Goal: Task Accomplishment & Management: Manage account settings

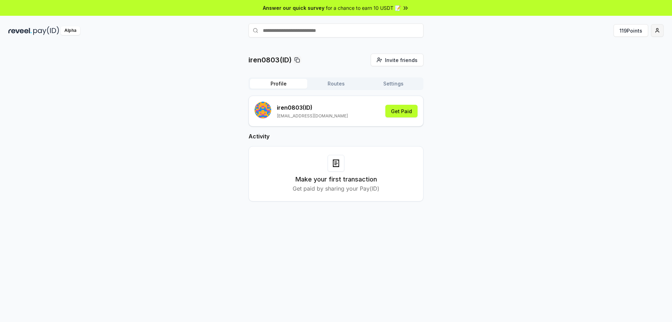
click at [657, 33] on html "Answer our quick survey for a chance to earn 10 USDT 📝 Alpha 119 Points iren080…" at bounding box center [336, 161] width 672 height 322
click at [603, 70] on div "Connect Wallet" at bounding box center [625, 72] width 78 height 12
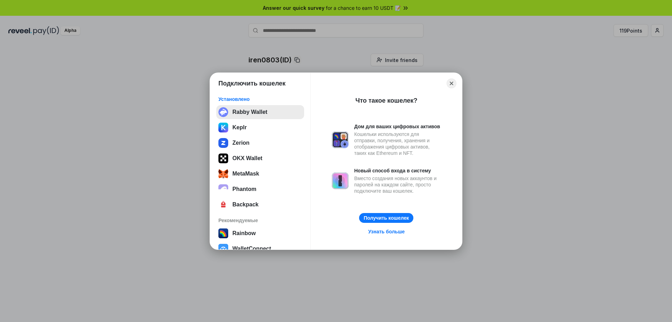
click at [261, 114] on button "Rabby Wallet" at bounding box center [260, 112] width 88 height 14
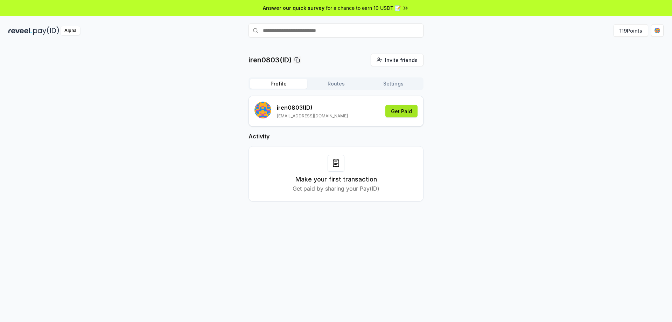
click at [392, 115] on button "Get Paid" at bounding box center [402, 111] width 32 height 13
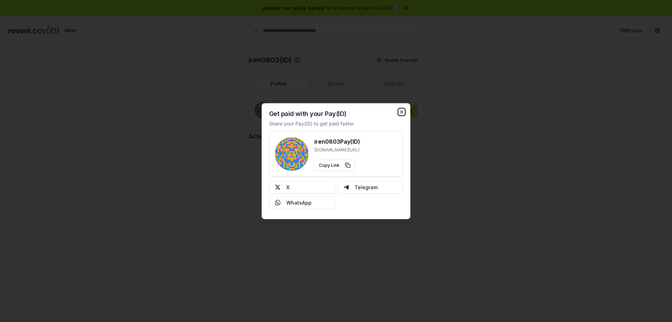
click at [402, 112] on icon "button" at bounding box center [402, 111] width 3 height 3
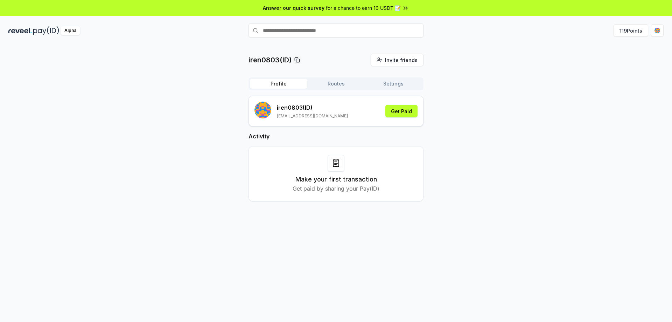
click at [511, 138] on div "iren0803(ID) Invite friends Invite Profile Routes Settings iren0803 (ID) [EMAIL…" at bounding box center [336, 133] width 656 height 159
click at [336, 88] on button "Routes" at bounding box center [335, 84] width 57 height 10
click at [278, 88] on button "Profile" at bounding box center [278, 84] width 57 height 10
click at [400, 116] on button "Get Paid" at bounding box center [402, 111] width 32 height 13
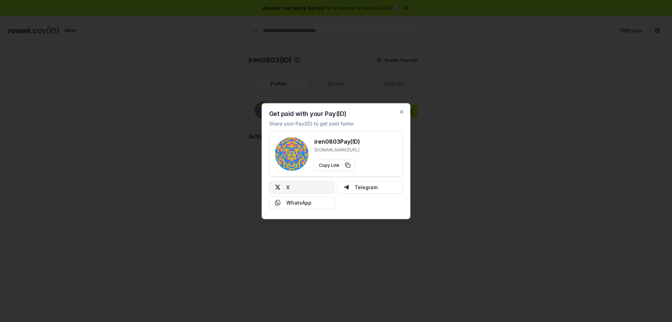
click at [294, 185] on button "X" at bounding box center [302, 187] width 66 height 13
click at [402, 113] on icon "button" at bounding box center [402, 112] width 6 height 6
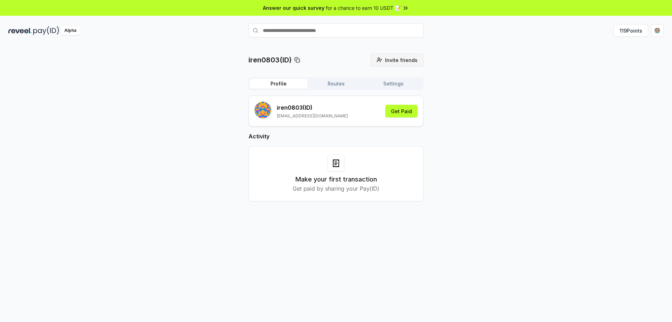
click at [389, 62] on span "Invite friends" at bounding box center [401, 59] width 33 height 7
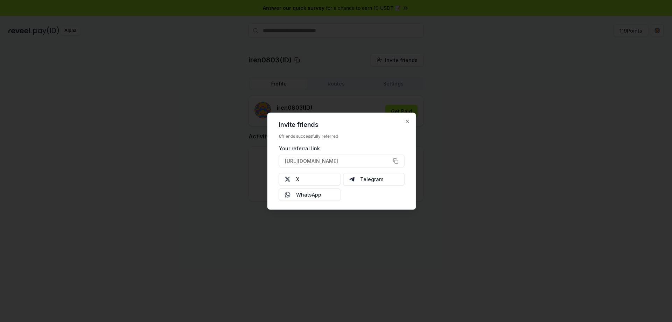
click at [146, 86] on div at bounding box center [336, 161] width 672 height 322
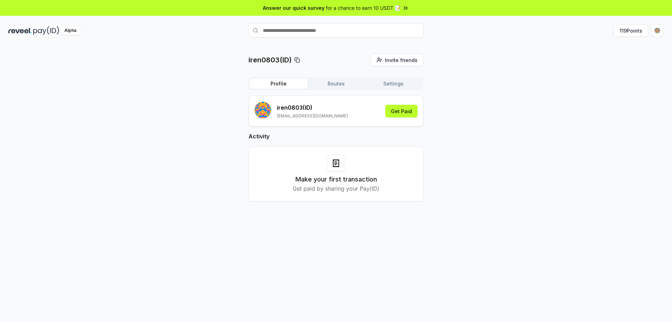
click at [331, 86] on button "Routes" at bounding box center [335, 84] width 57 height 10
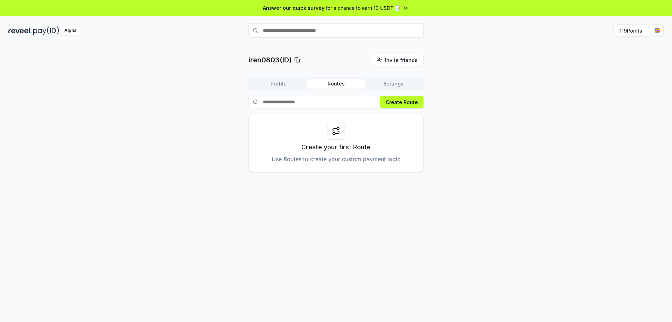
click at [395, 82] on button "Settings" at bounding box center [393, 84] width 57 height 10
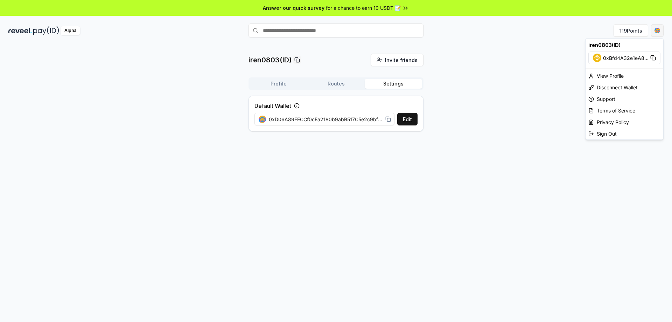
click at [662, 30] on html "Answer our quick survey for a chance to earn 10 USDT 📝 Alpha 119 Points iren080…" at bounding box center [336, 161] width 672 height 322
click at [604, 77] on div "View Profile" at bounding box center [625, 76] width 78 height 12
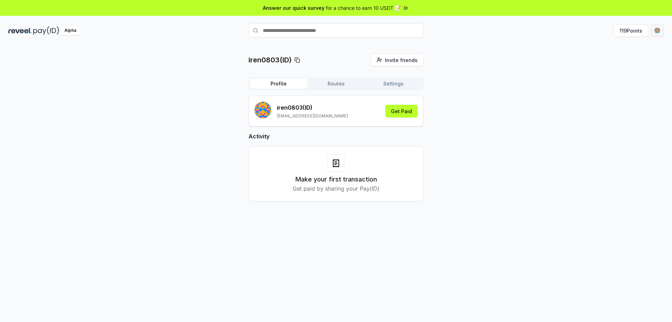
click at [657, 31] on html "Answer our quick survey for a chance to earn 10 USDT 📝 Alpha 119 Points iren080…" at bounding box center [336, 161] width 672 height 322
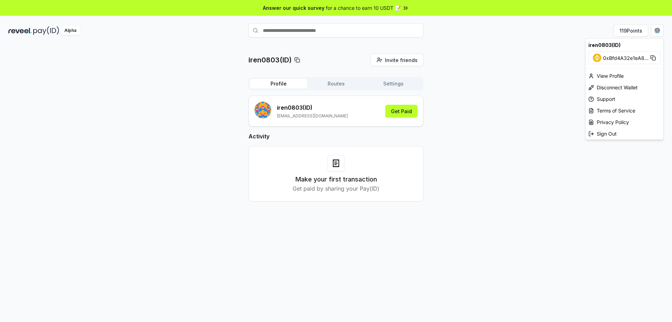
click at [619, 58] on span "0xBfd4A32e1eA8 ..." at bounding box center [626, 57] width 46 height 7
click at [627, 32] on html "Answer our quick survey for a chance to earn 10 USDT 📝 Alpha 119 Points iren080…" at bounding box center [336, 161] width 672 height 322
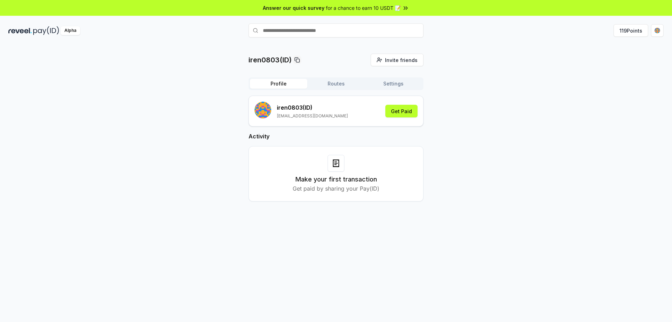
click at [627, 32] on button "119 Points" at bounding box center [631, 30] width 35 height 13
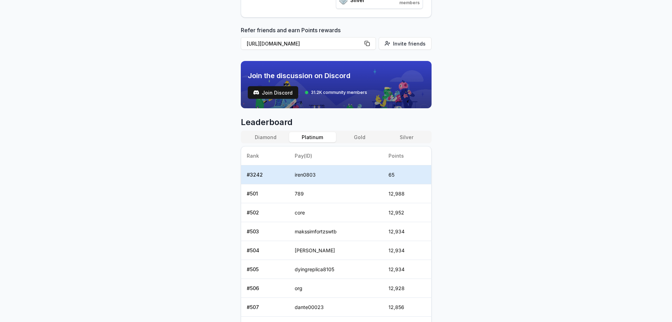
scroll to position [195, 0]
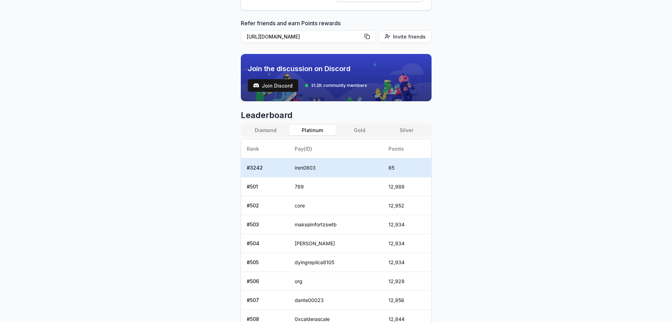
click at [358, 130] on button "Gold" at bounding box center [359, 130] width 47 height 10
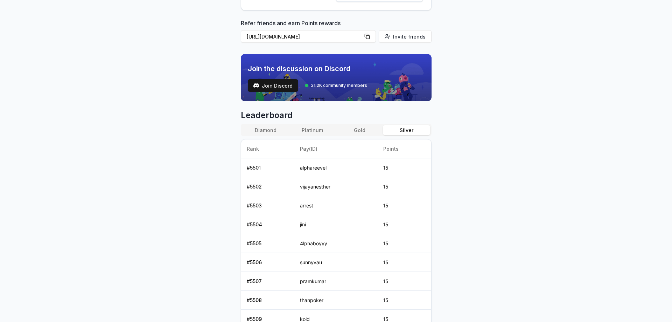
click at [398, 127] on button "Silver" at bounding box center [406, 130] width 47 height 10
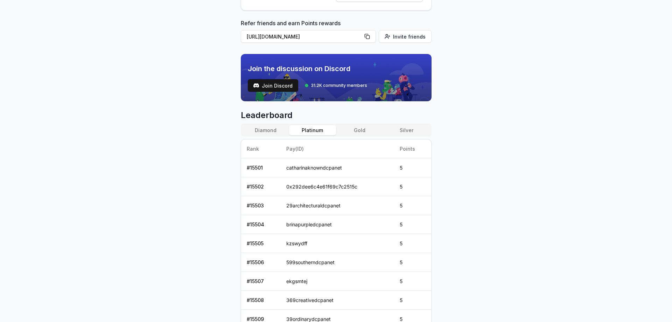
click at [313, 128] on button "Platinum" at bounding box center [312, 130] width 47 height 10
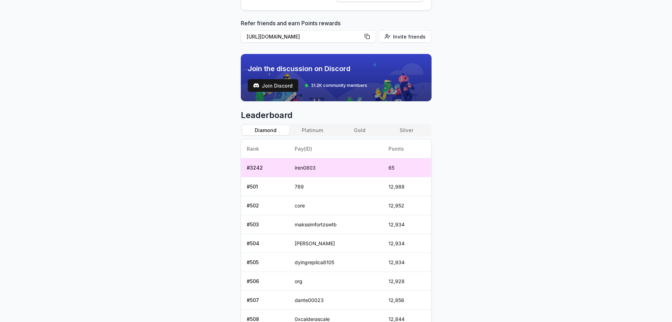
click at [260, 131] on button "Diamond" at bounding box center [265, 130] width 47 height 10
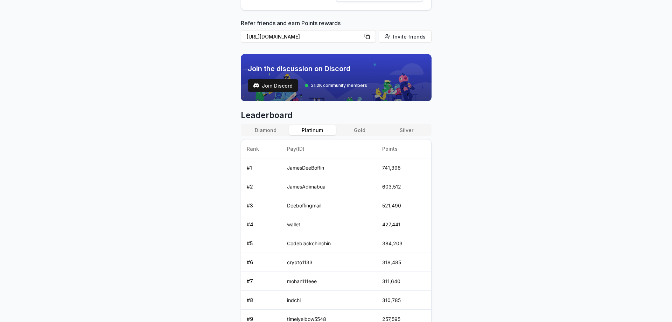
click at [318, 133] on button "Platinum" at bounding box center [312, 130] width 47 height 10
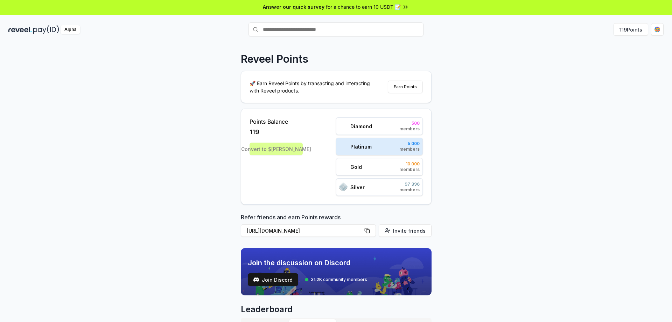
scroll to position [0, 0]
